Goal: Task Accomplishment & Management: Manage account settings

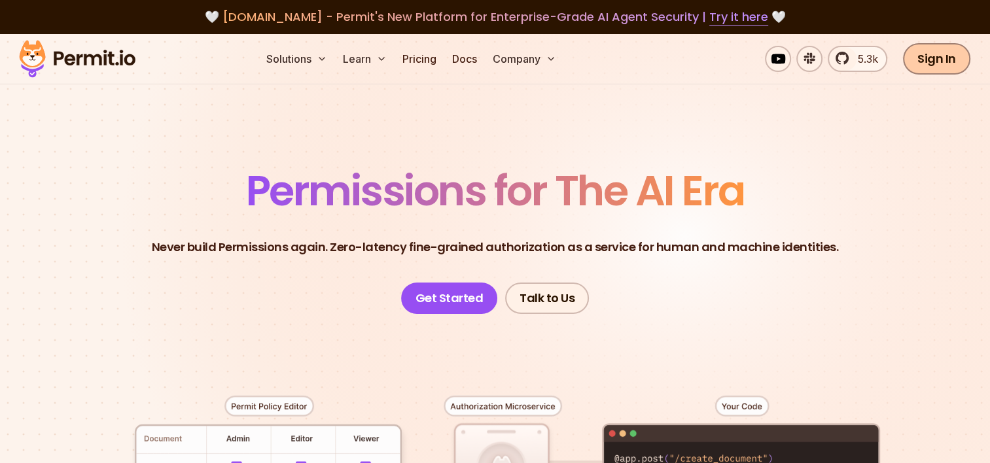
click at [925, 58] on link "Sign In" at bounding box center [936, 58] width 67 height 31
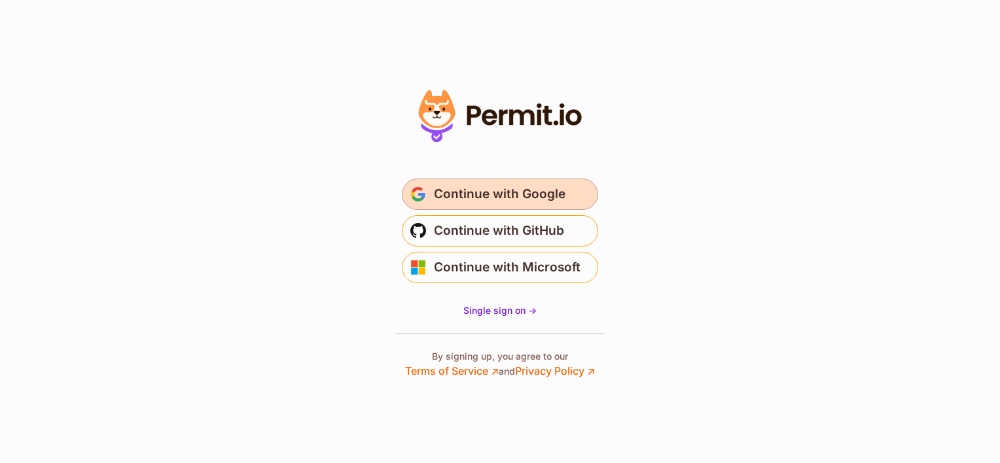
click at [476, 195] on span "Continue with Google" at bounding box center [500, 194] width 132 height 21
click at [792, 194] on section "Or" at bounding box center [500, 231] width 1000 height 463
